Goal: Entertainment & Leisure: Consume media (video, audio)

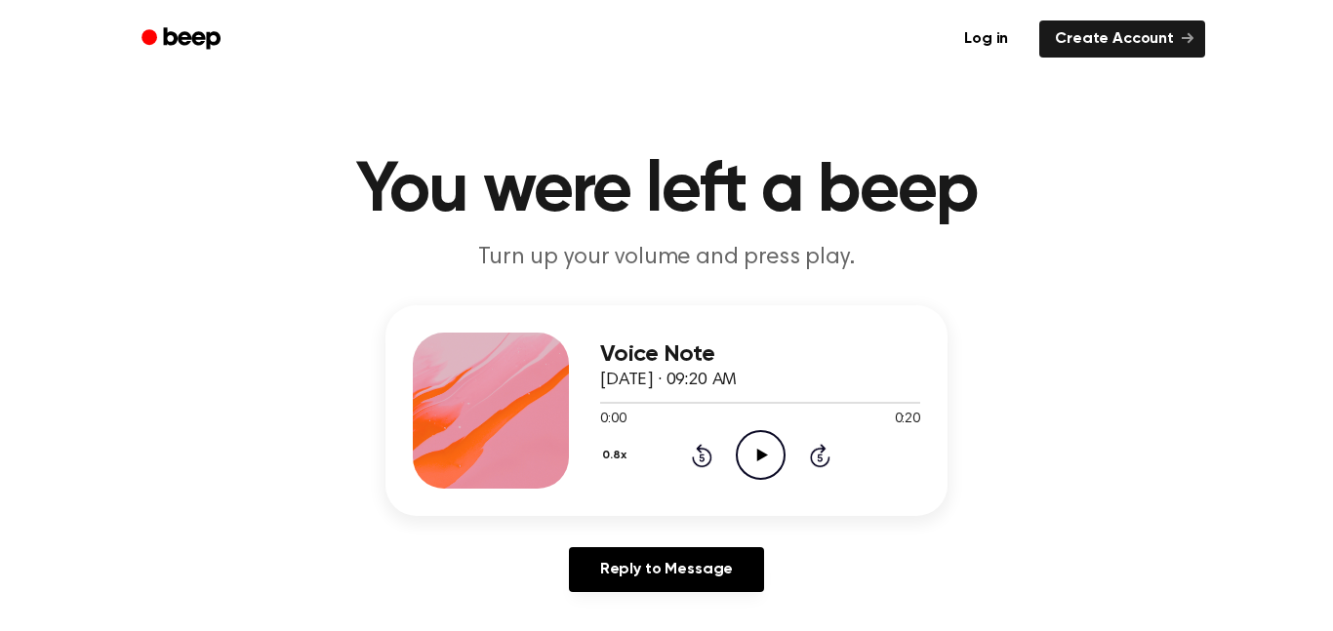
click at [777, 446] on icon "Play Audio" at bounding box center [761, 455] width 50 height 50
click at [779, 342] on h3 "Voice Note" at bounding box center [760, 355] width 320 height 26
click at [763, 450] on icon at bounding box center [760, 455] width 9 height 13
click at [694, 463] on icon at bounding box center [702, 455] width 20 height 23
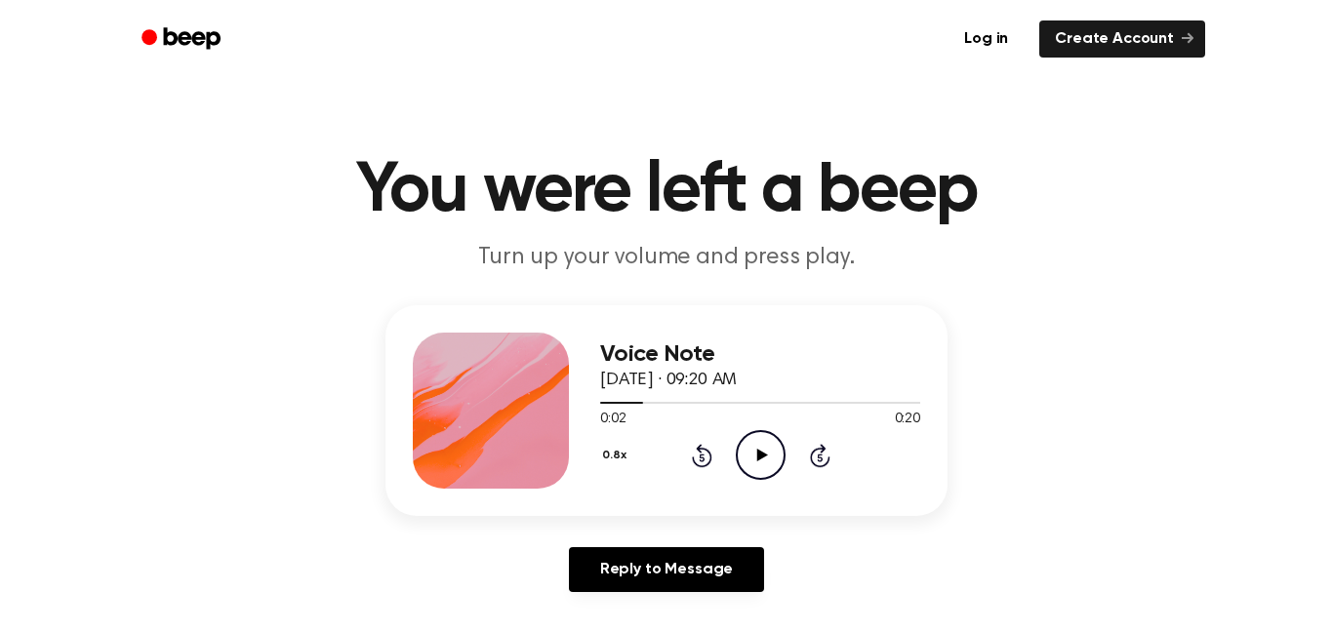
click at [694, 463] on icon at bounding box center [702, 455] width 20 height 23
click at [694, 455] on icon "Rewind 5 seconds" at bounding box center [701, 455] width 21 height 25
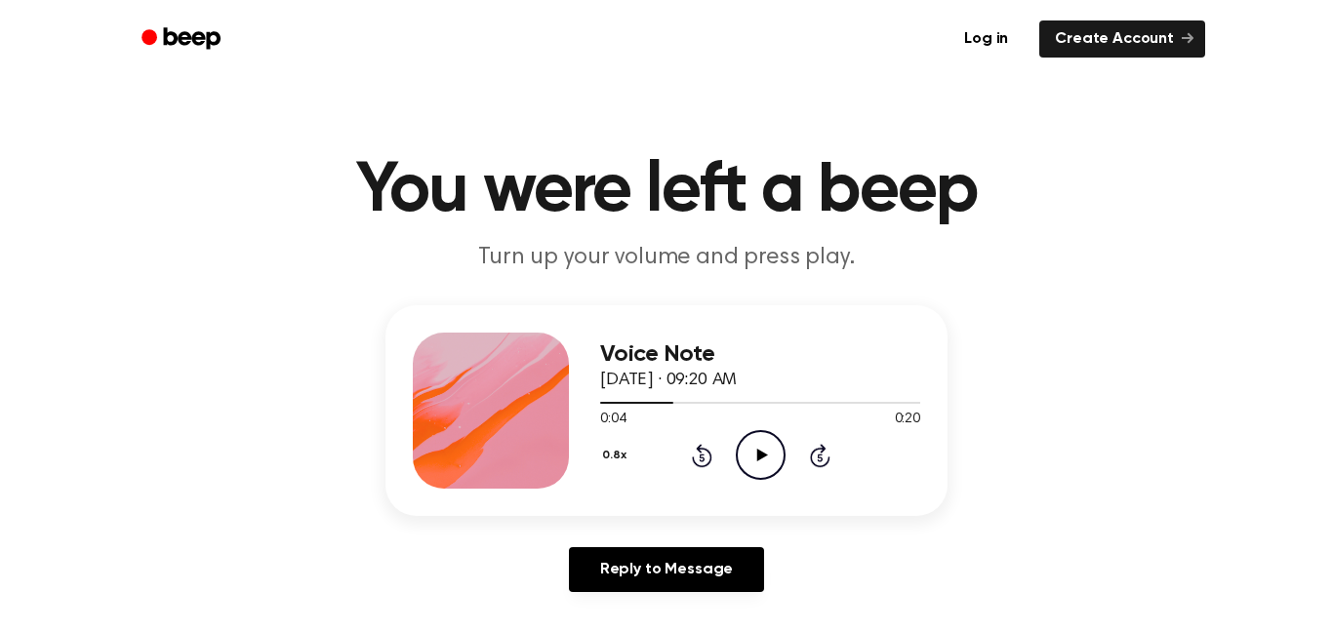
click at [694, 455] on icon "Rewind 5 seconds" at bounding box center [701, 455] width 21 height 25
click at [702, 454] on icon at bounding box center [701, 458] width 5 height 8
click at [770, 471] on icon "Play Audio" at bounding box center [761, 455] width 50 height 50
click at [807, 486] on div "Voice Note [DATE] · 09:20 AM 0:07 0:20 Your browser does not support the [objec…" at bounding box center [760, 411] width 320 height 156
click at [704, 455] on icon "Rewind 5 seconds" at bounding box center [701, 455] width 21 height 25
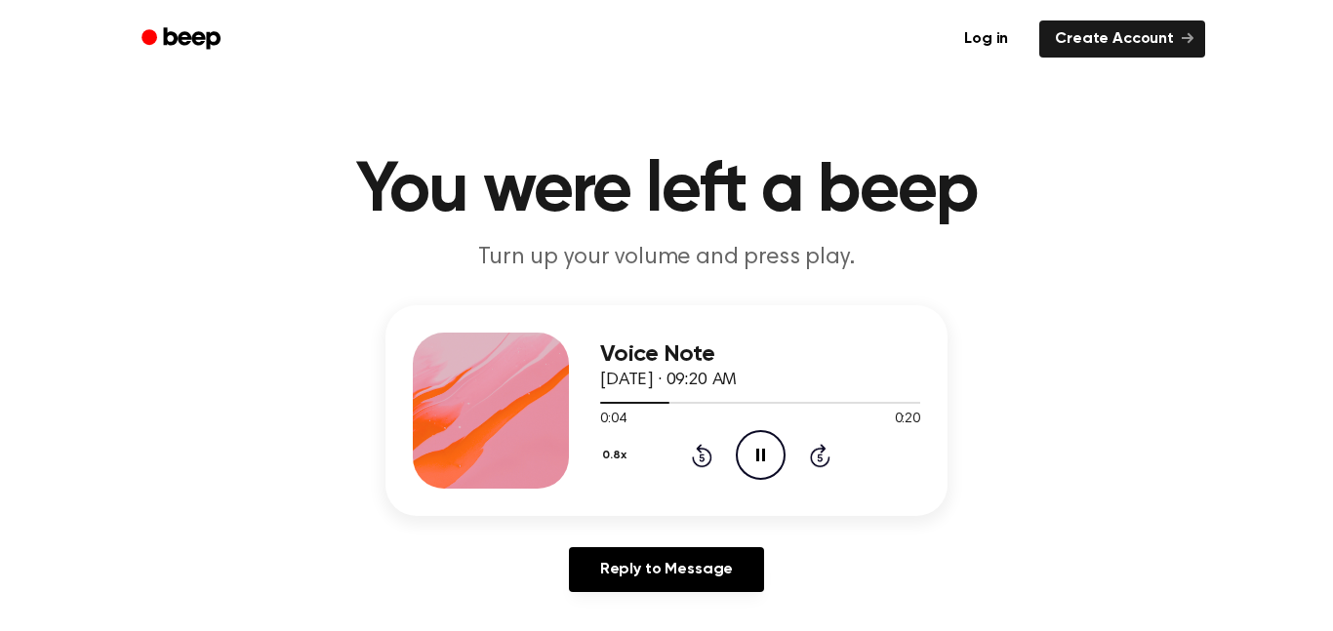
click at [704, 455] on icon "Rewind 5 seconds" at bounding box center [701, 455] width 21 height 25
click at [706, 457] on icon "Rewind 5 seconds" at bounding box center [701, 455] width 21 height 25
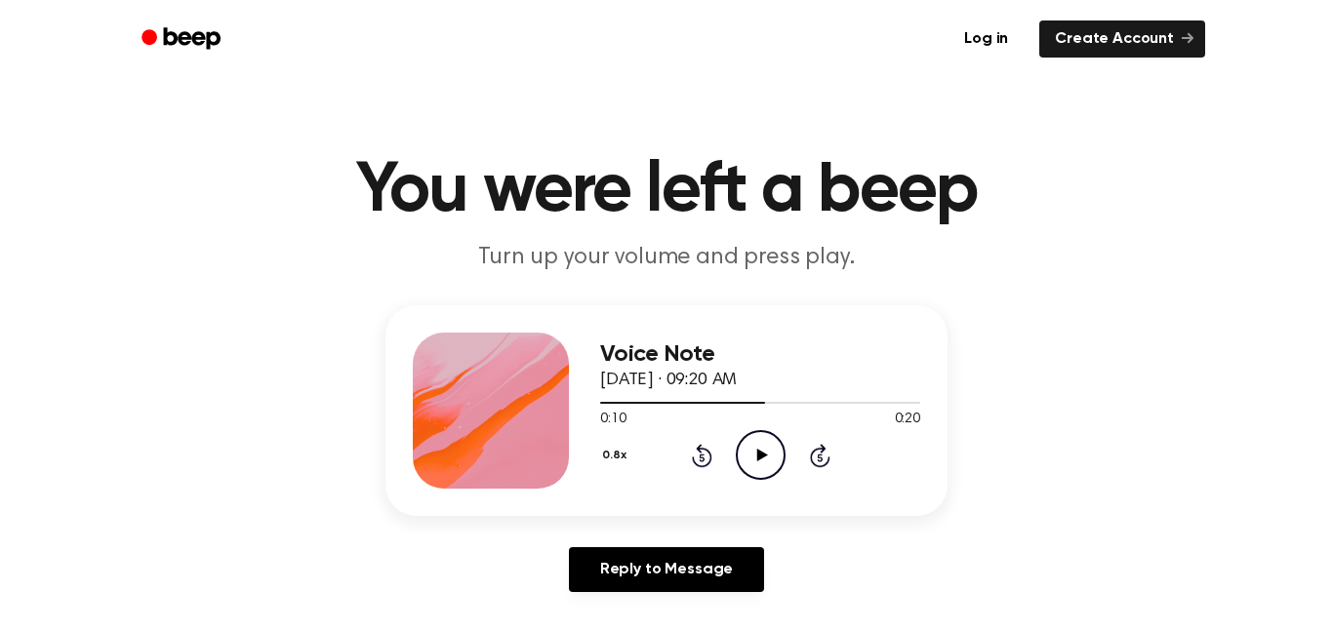
click at [706, 457] on icon "Rewind 5 seconds" at bounding box center [701, 455] width 21 height 25
click at [706, 460] on icon "Rewind 5 seconds" at bounding box center [701, 455] width 21 height 25
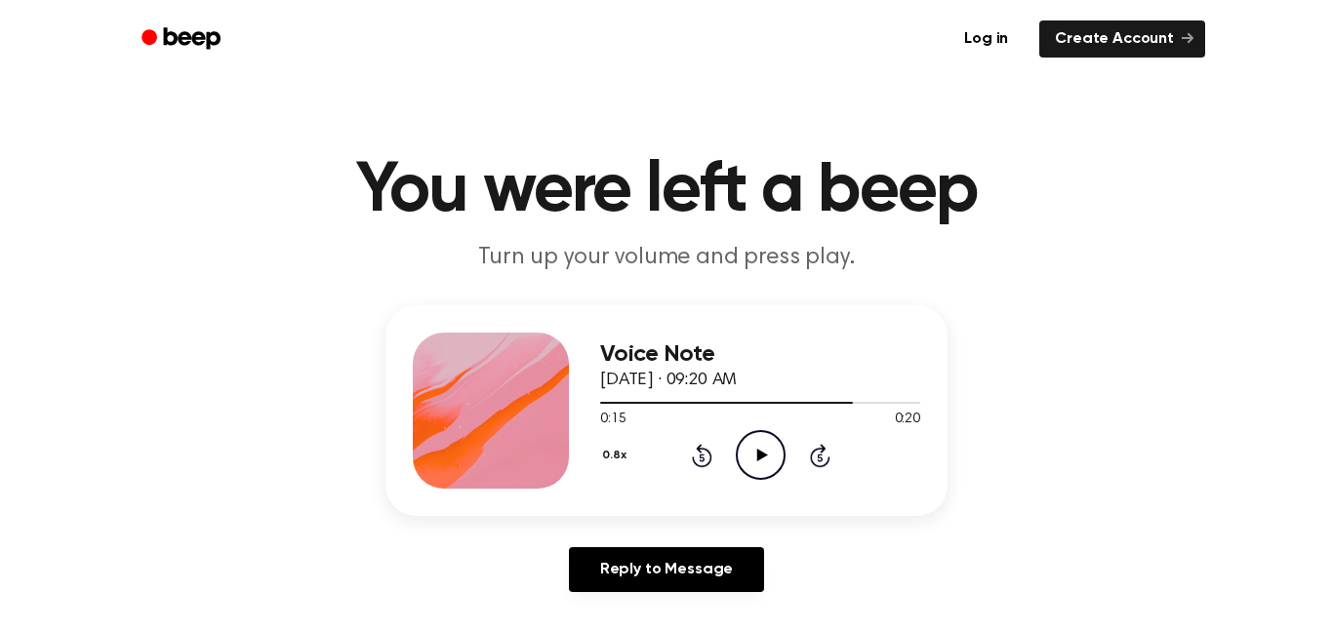
click at [705, 462] on icon "Rewind 5 seconds" at bounding box center [701, 455] width 21 height 25
